Goal: Navigation & Orientation: Understand site structure

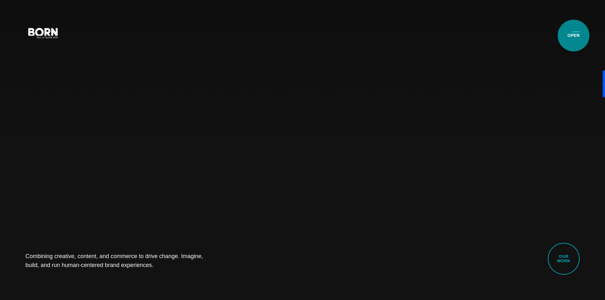
click at [573, 36] on button "Primary Menu" at bounding box center [575, 32] width 15 height 13
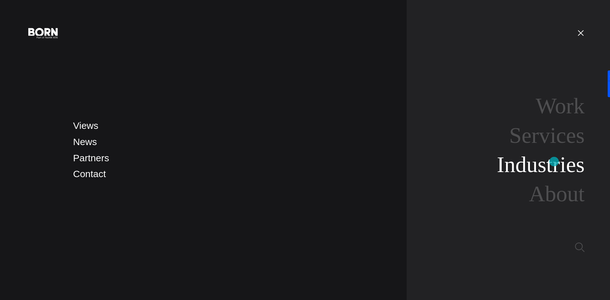
click at [554, 162] on link "Industries" at bounding box center [540, 164] width 88 height 24
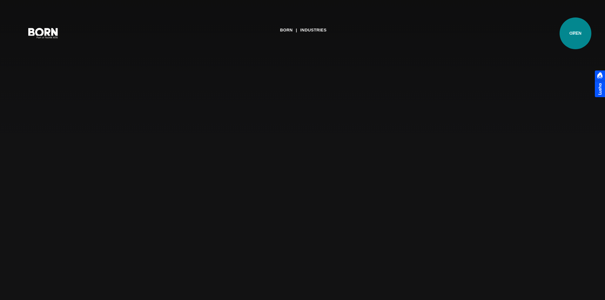
click at [575, 33] on button "Primary Menu" at bounding box center [575, 32] width 15 height 13
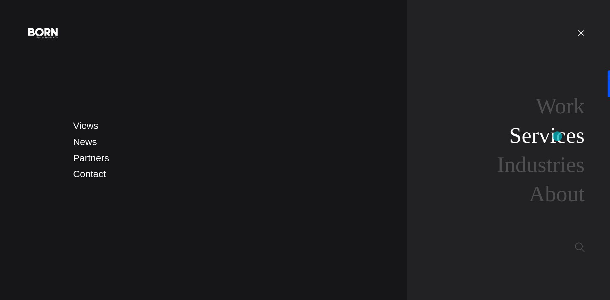
click at [557, 136] on link "Services" at bounding box center [546, 135] width 75 height 24
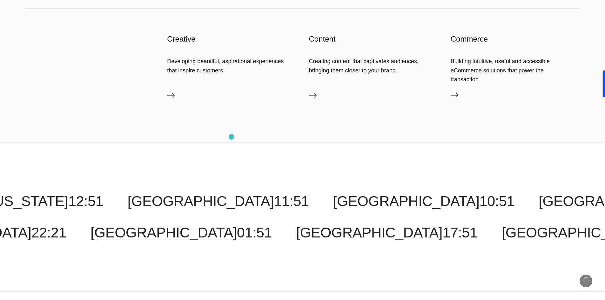
scroll to position [1238, 0]
